Goal: Check status: Check status

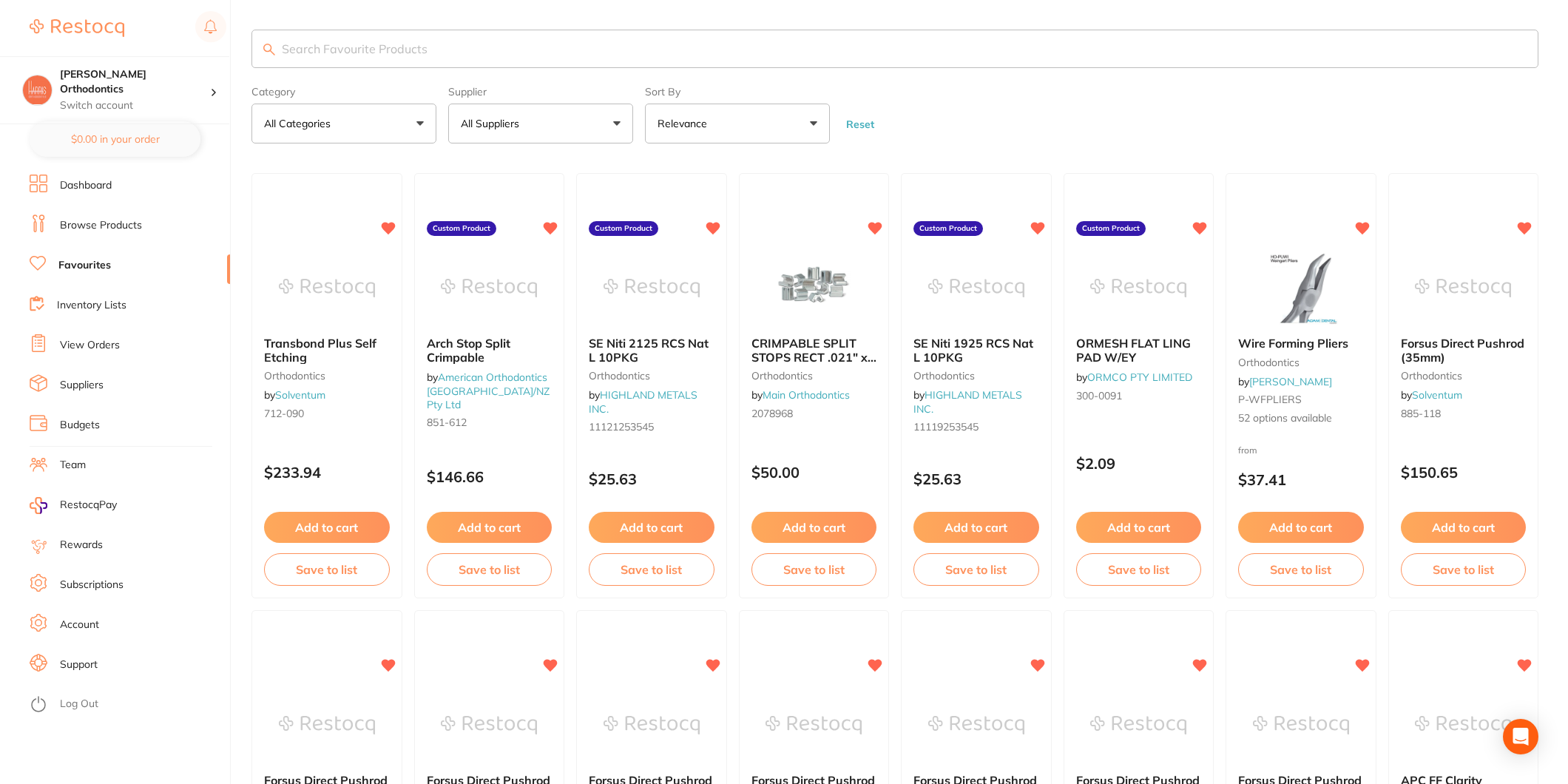
click at [101, 225] on link "Browse Products" at bounding box center [101, 225] width 82 height 15
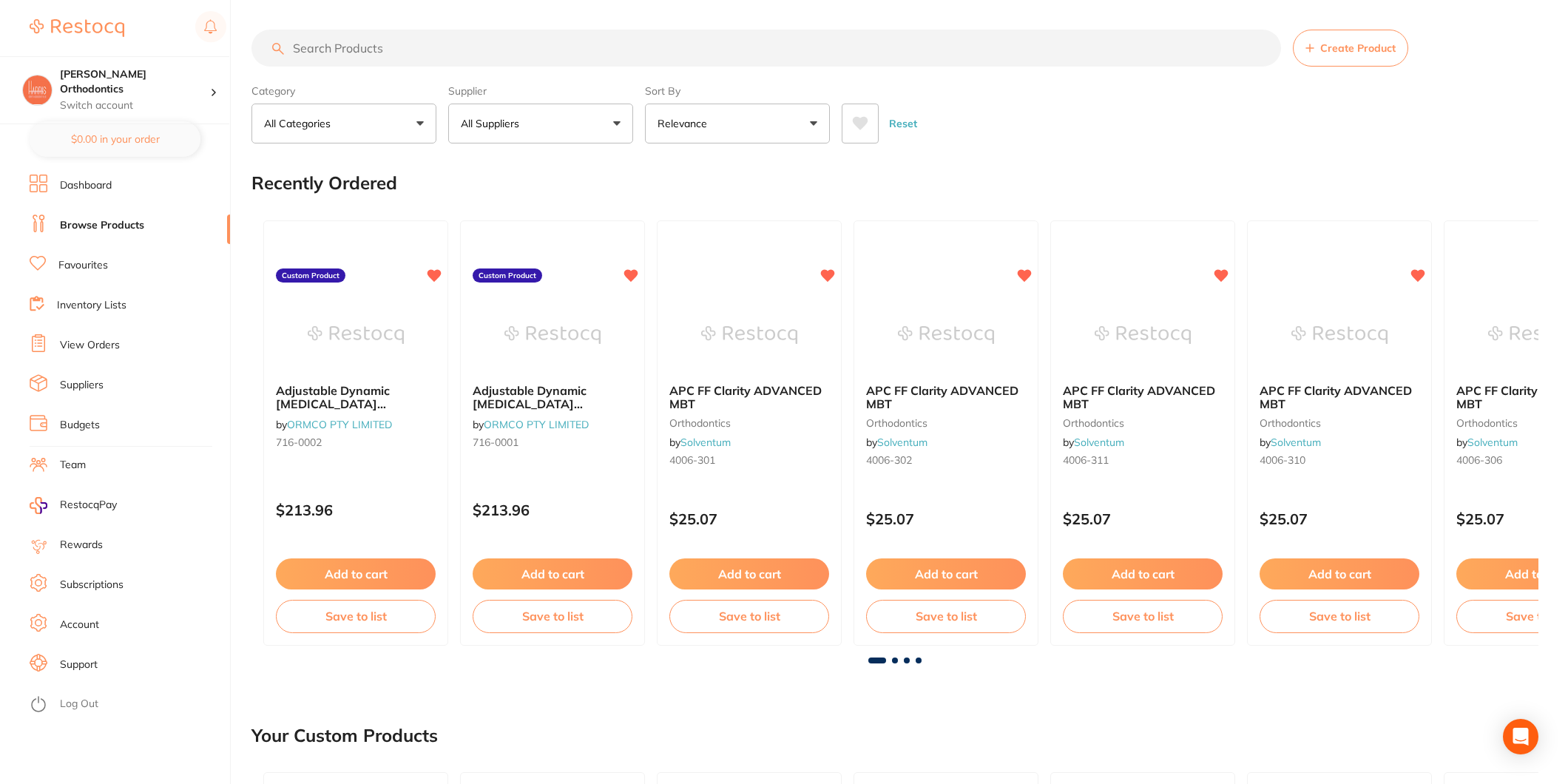
click at [95, 349] on link "View Orders" at bounding box center [90, 345] width 60 height 15
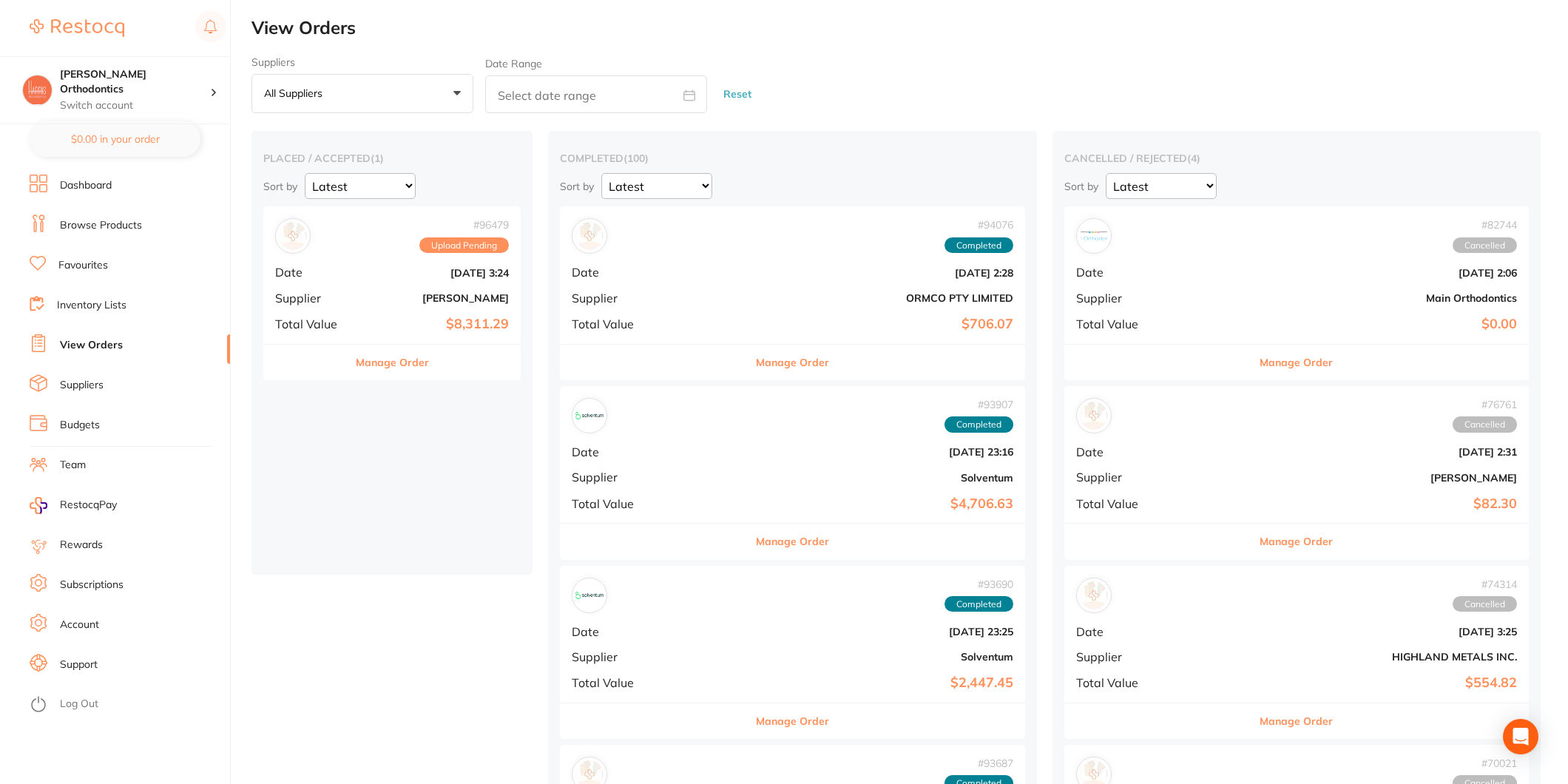
click at [368, 290] on div "# 96479 Upload Pending Date [DATE] 3:24 Supplier [PERSON_NAME] Total Value $8,3…" at bounding box center [392, 274] width 258 height 137
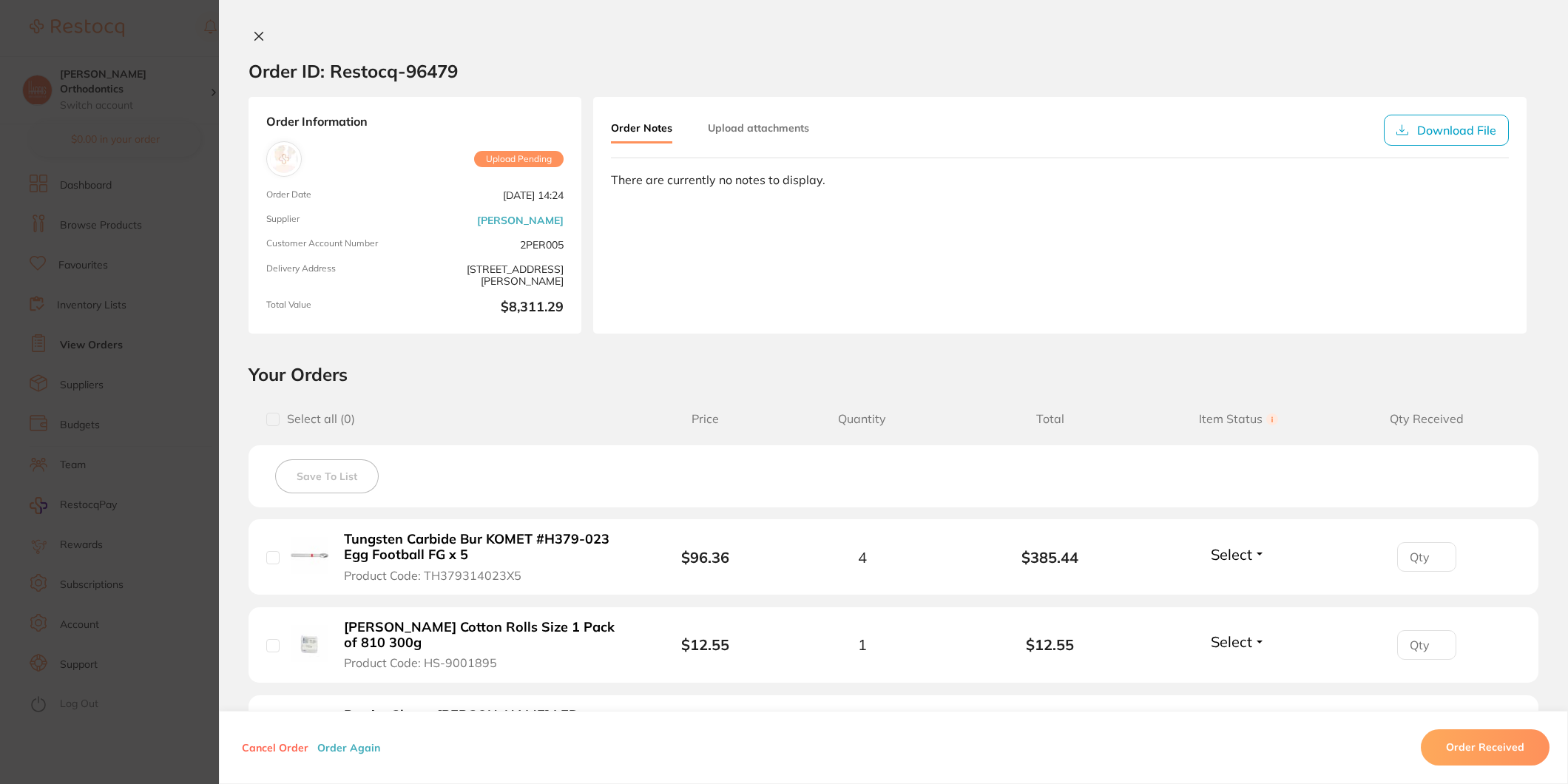
click at [254, 34] on icon at bounding box center [259, 36] width 12 height 12
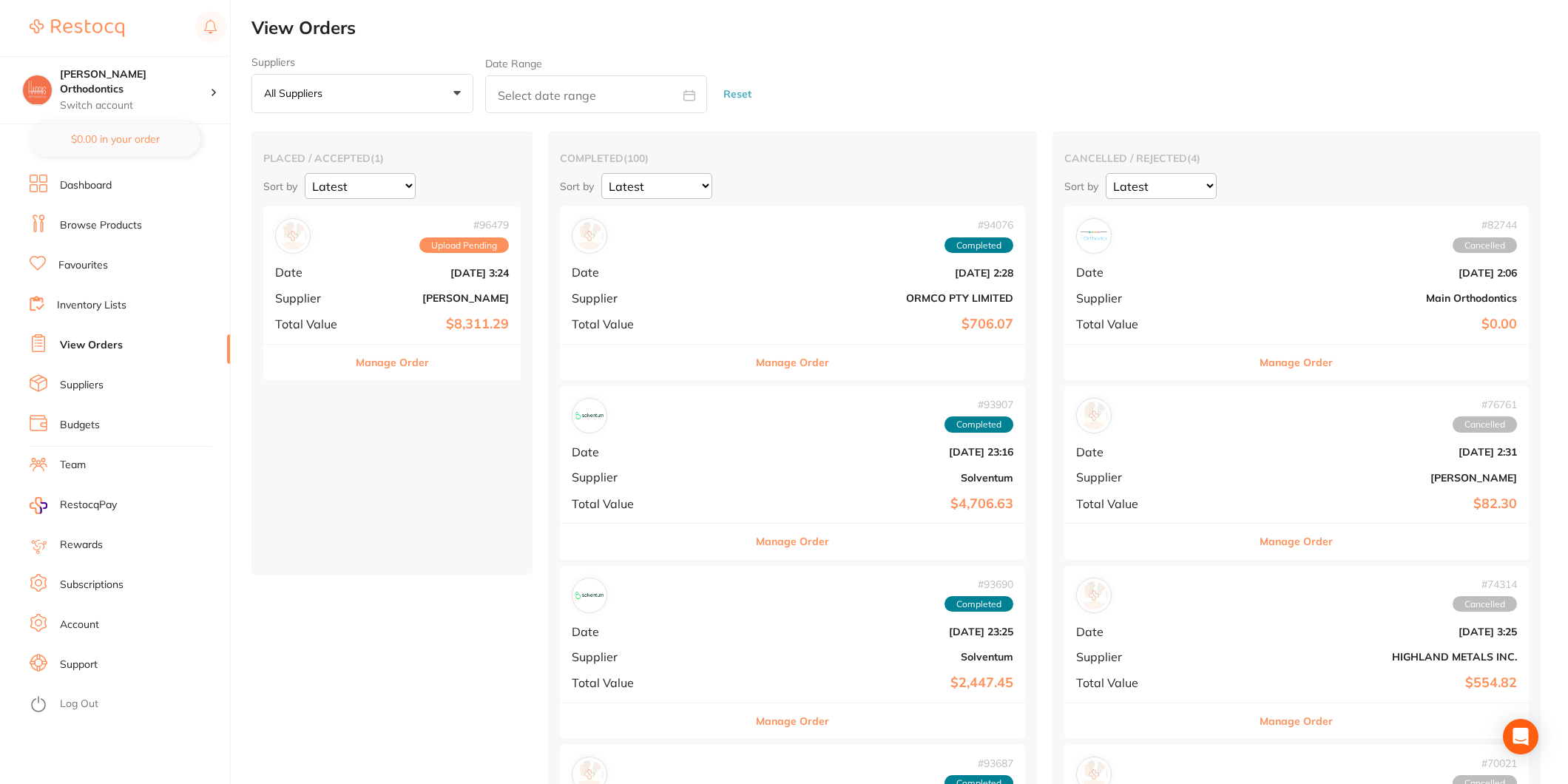
click at [402, 263] on div "# 96479 Upload Pending Date [DATE] 3:24 Supplier [PERSON_NAME] Total Value $8,3…" at bounding box center [392, 274] width 258 height 137
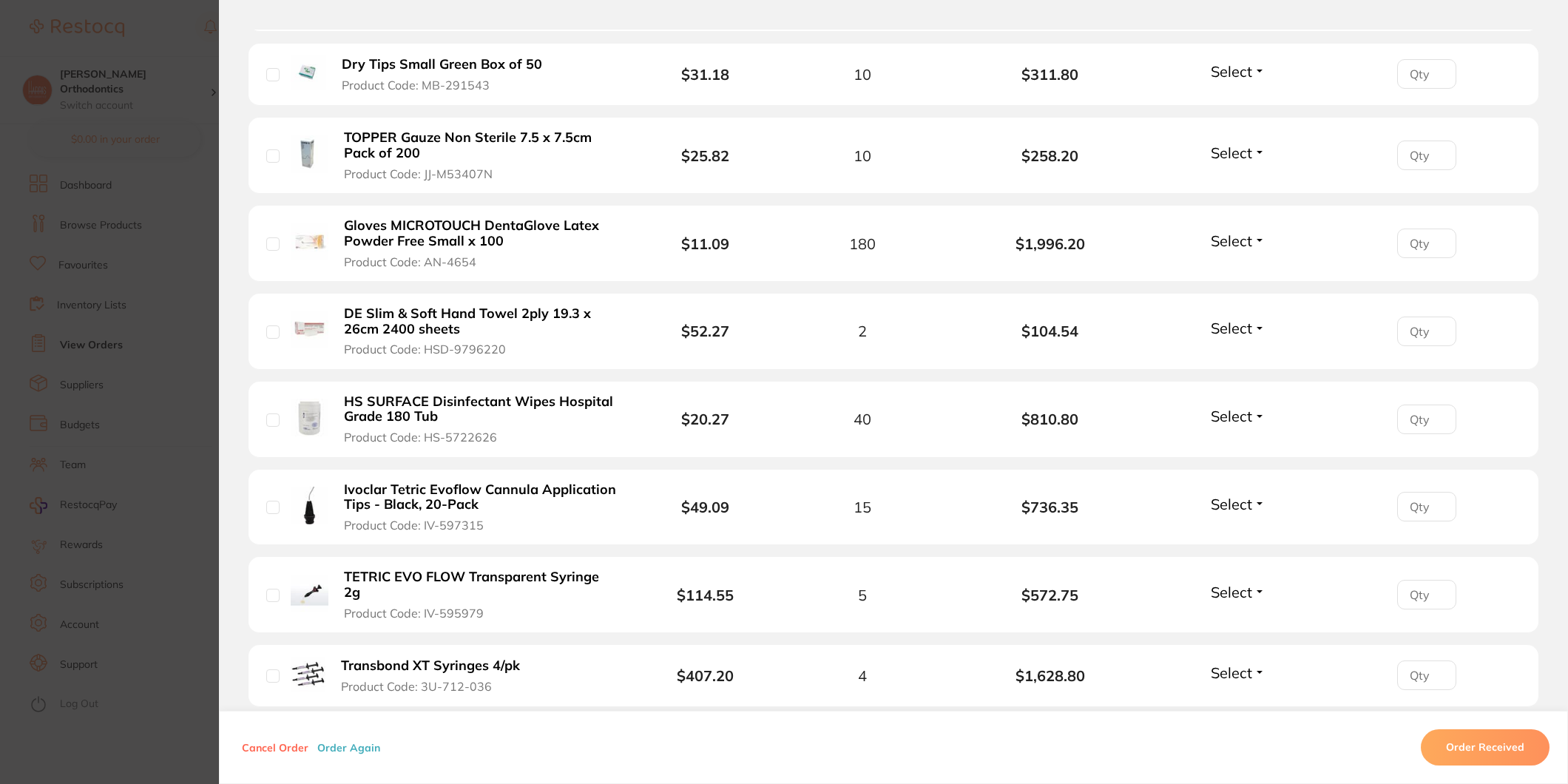
scroll to position [822, 0]
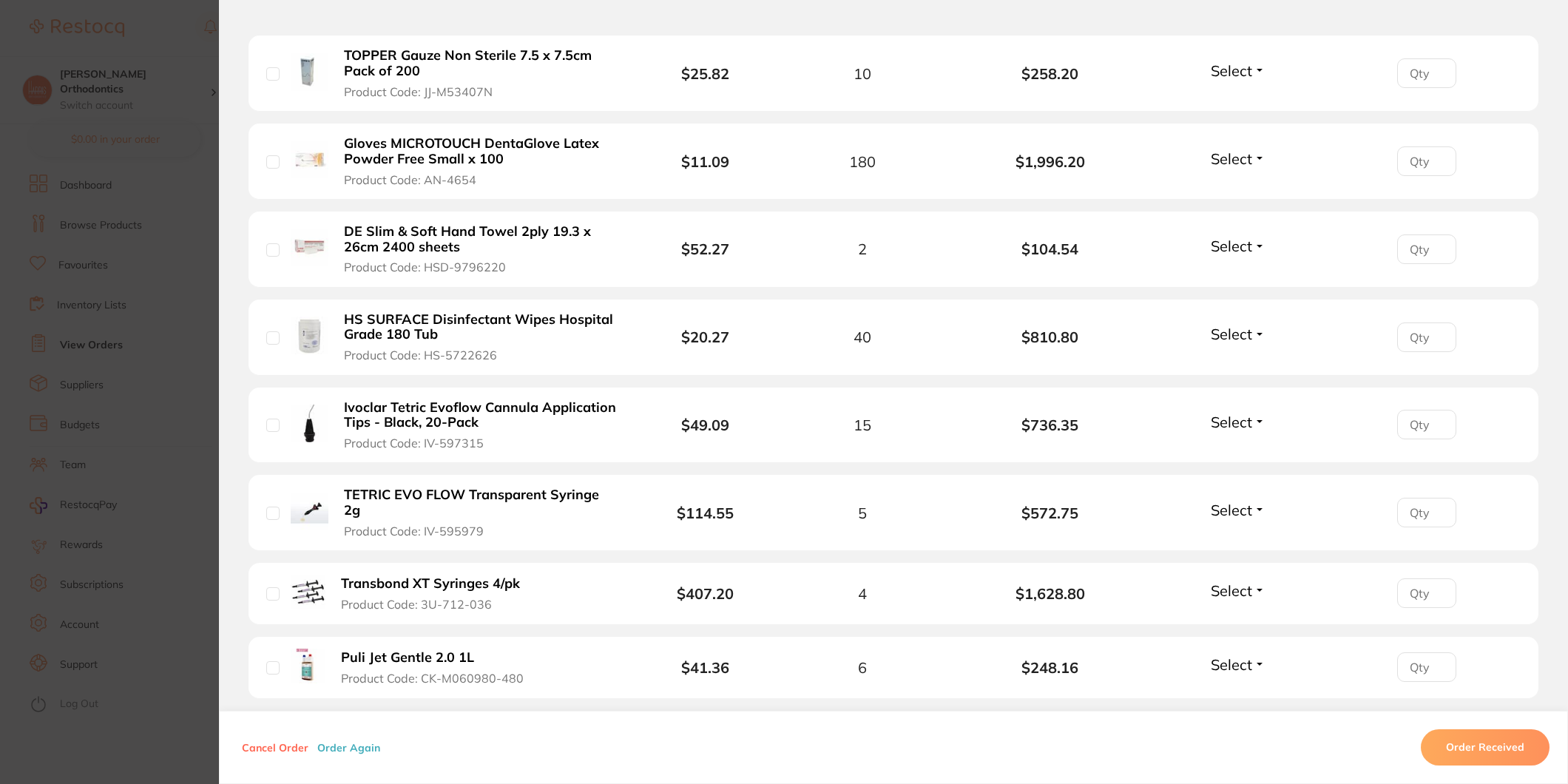
click at [608, 603] on li "Transbond XT Syringes 4/pk Product Code: 3U-712-036 $407.20 4 $1,628.80 Select …" at bounding box center [893, 594] width 1290 height 62
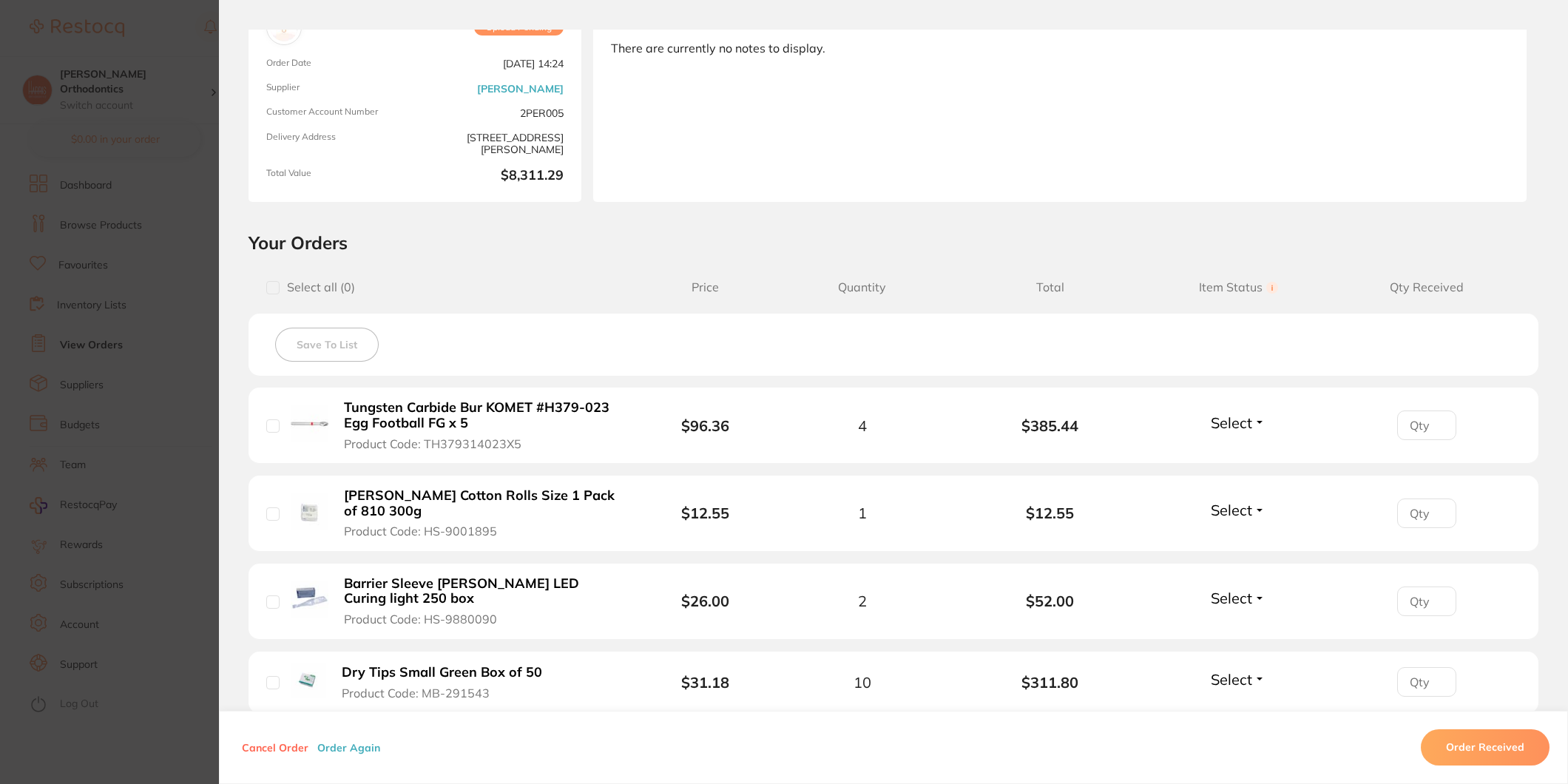
scroll to position [0, 0]
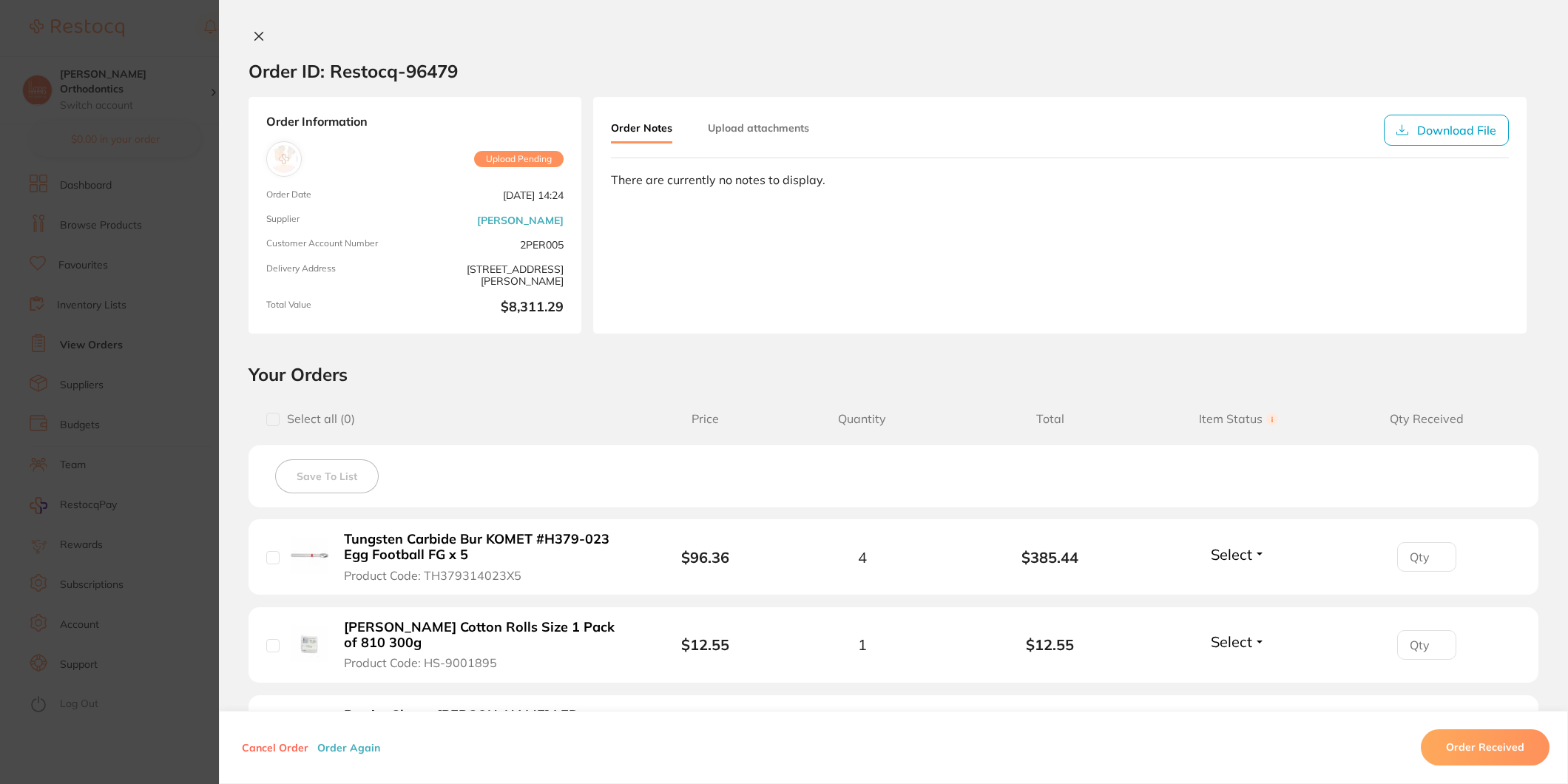
click at [254, 34] on icon at bounding box center [259, 36] width 12 height 12
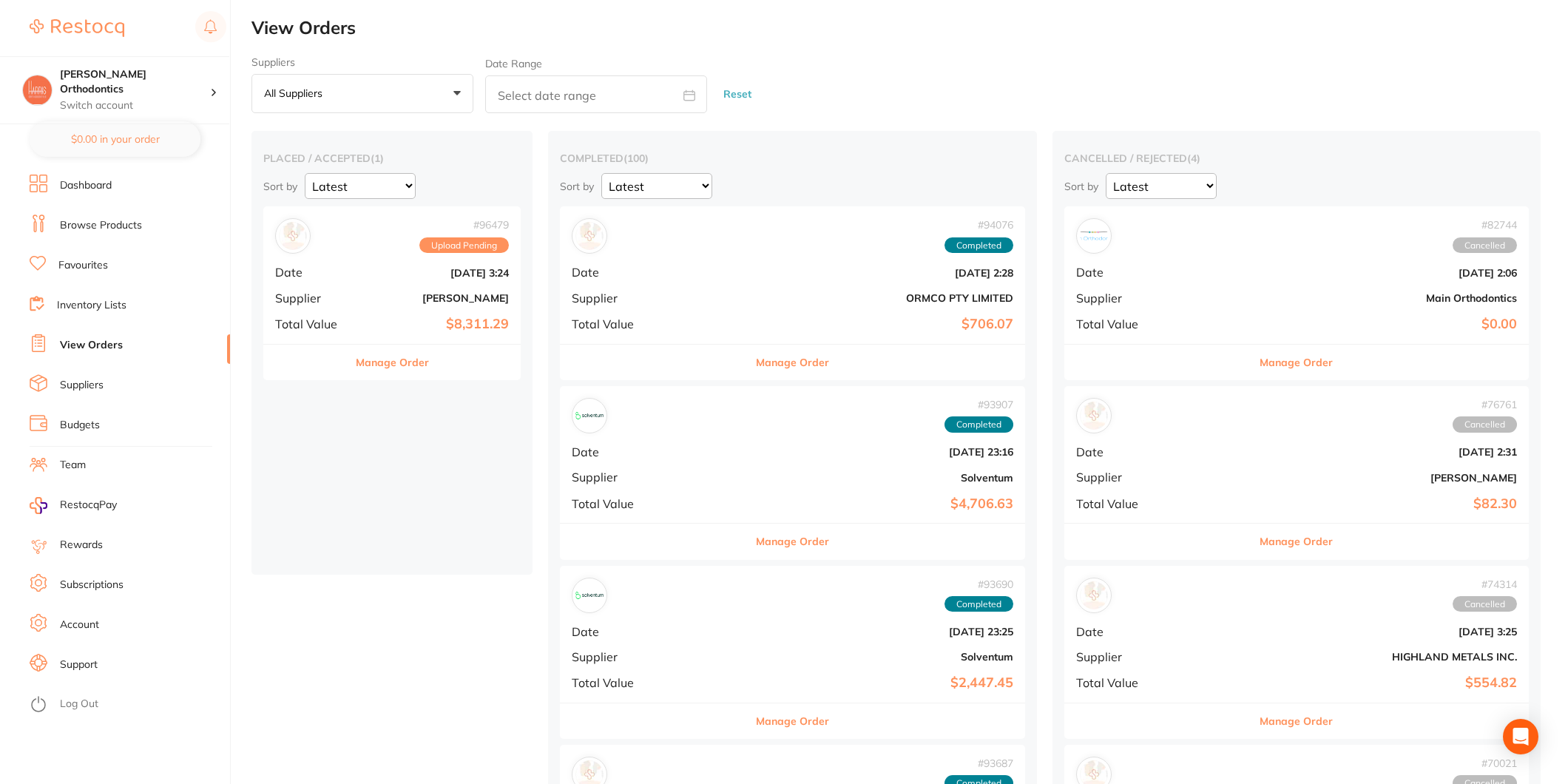
click at [378, 284] on div "# 96479 Upload Pending Date [DATE] 3:24 Supplier [PERSON_NAME] Total Value $8,3…" at bounding box center [392, 274] width 258 height 137
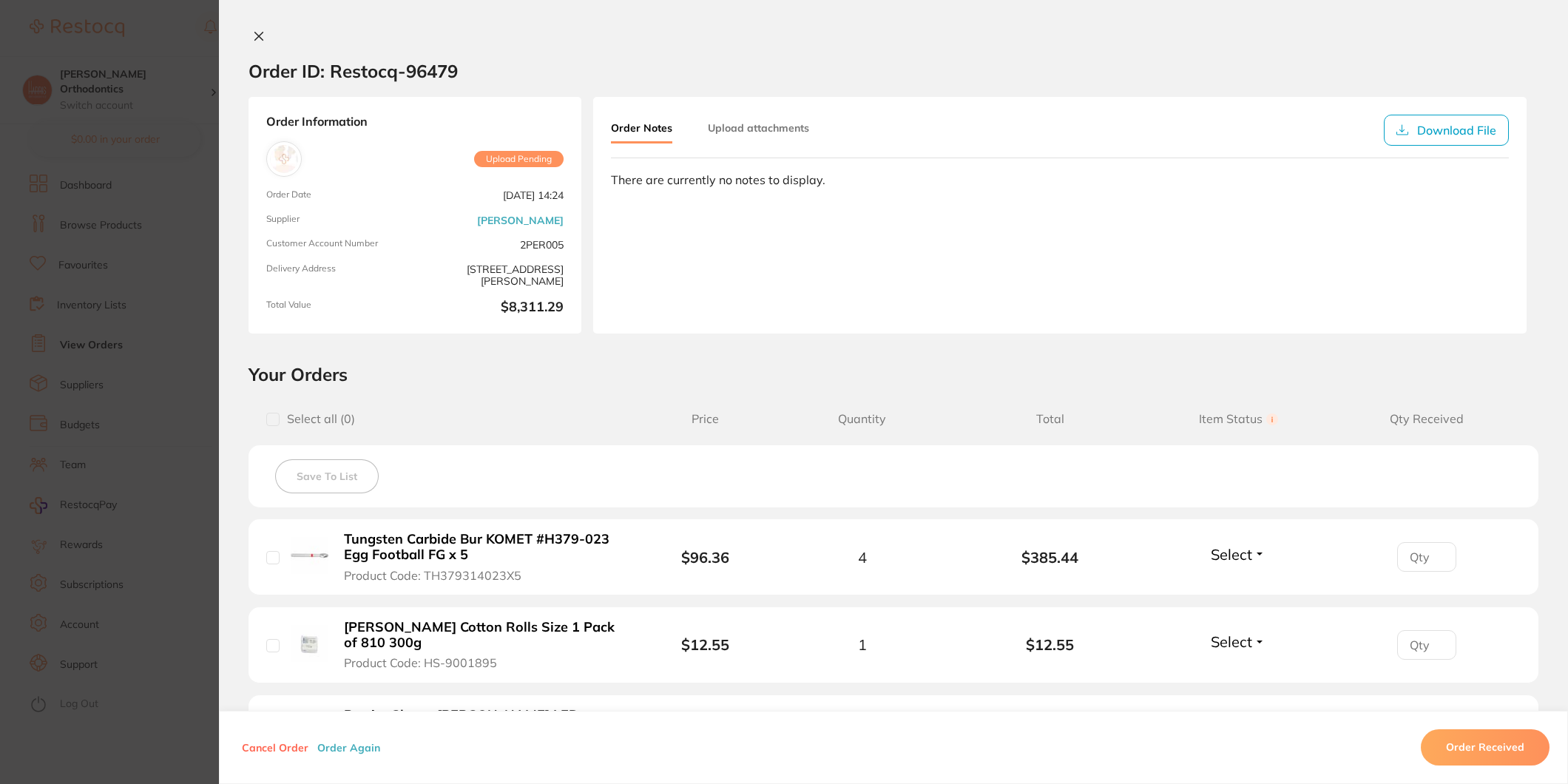
click at [256, 30] on icon at bounding box center [259, 36] width 12 height 12
